Goal: Task Accomplishment & Management: Manage account settings

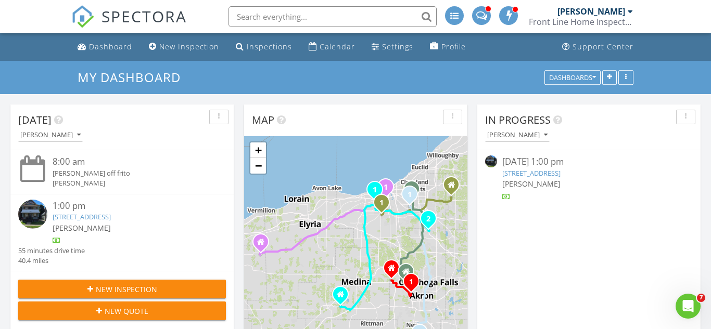
click at [73, 215] on link "[STREET_ADDRESS]" at bounding box center [82, 216] width 58 height 9
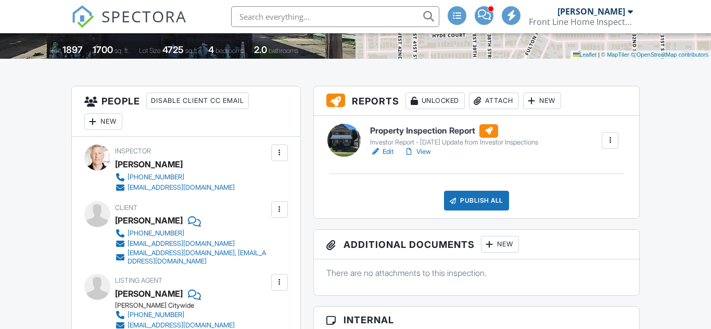
click at [424, 151] on link "View" at bounding box center [417, 152] width 27 height 10
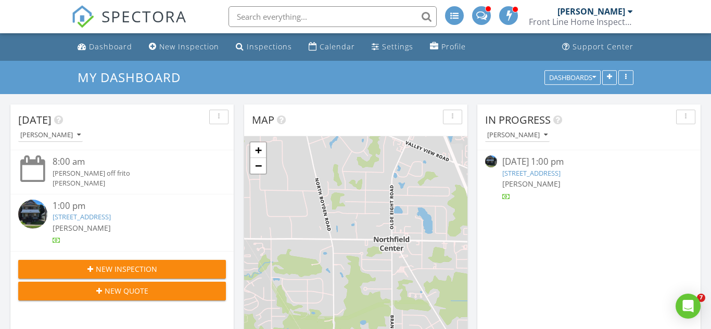
click at [79, 214] on link "3545 Trent Ave, Cleveland, OH 44109" at bounding box center [82, 216] width 58 height 9
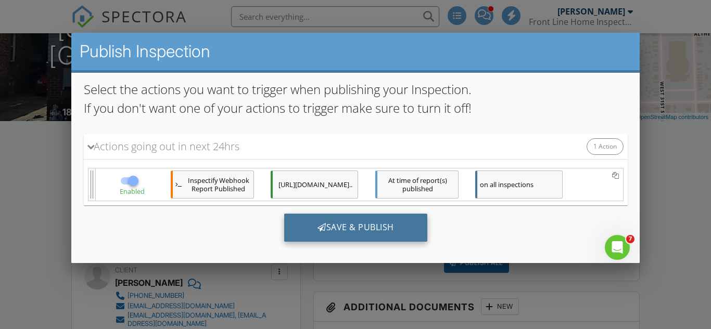
click at [361, 226] on div "Save & Publish" at bounding box center [355, 228] width 143 height 28
